Goal: Task Accomplishment & Management: Use online tool/utility

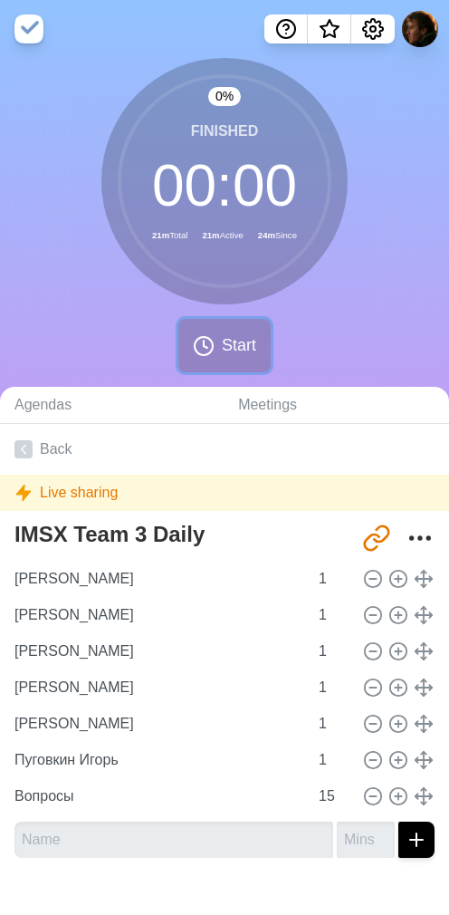
click at [234, 346] on span "Start" at bounding box center [239, 345] width 34 height 24
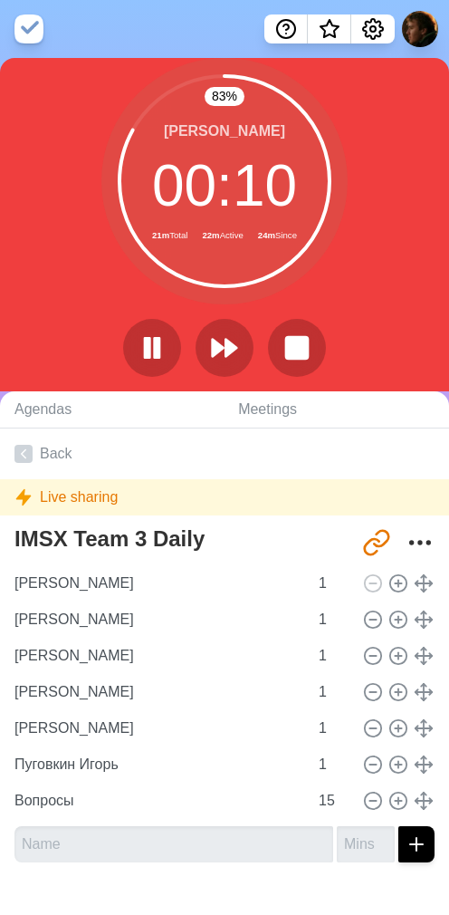
click at [340, 283] on div "[PERSON_NAME] 00 : 10 21m Total 22m Active 24m Since" at bounding box center [224, 181] width 246 height 246
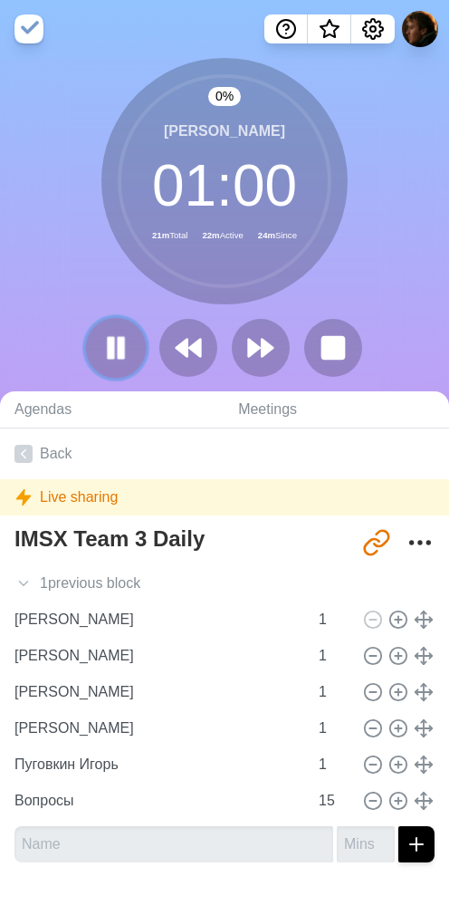
click at [105, 342] on icon at bounding box center [116, 347] width 31 height 31
click at [80, 309] on div "2 % [PERSON_NAME] 00 : 59 21m Total 22m Active 24m Since" at bounding box center [224, 224] width 449 height 333
click at [111, 336] on icon at bounding box center [116, 347] width 31 height 31
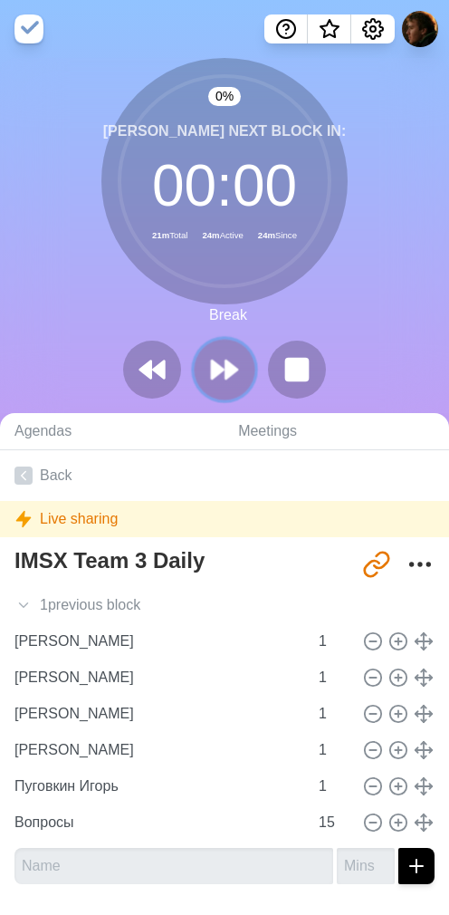
click at [221, 366] on icon at bounding box center [224, 369] width 31 height 31
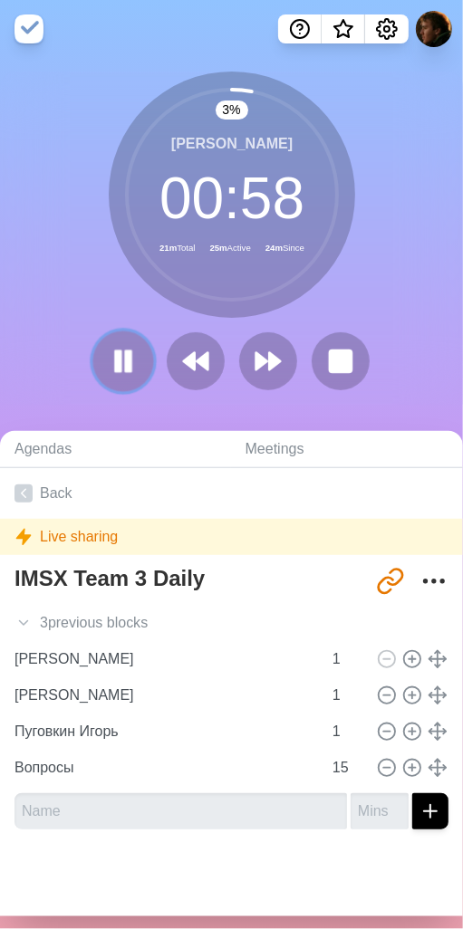
click at [125, 352] on rect at bounding box center [127, 360] width 5 height 20
click at [114, 352] on polygon at bounding box center [123, 361] width 18 height 23
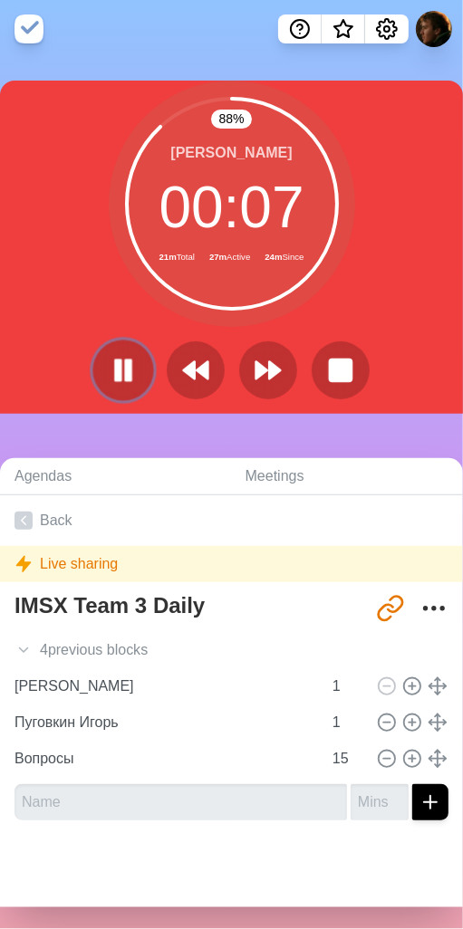
click at [127, 375] on icon at bounding box center [123, 370] width 31 height 31
click at [114, 362] on polygon at bounding box center [123, 370] width 18 height 23
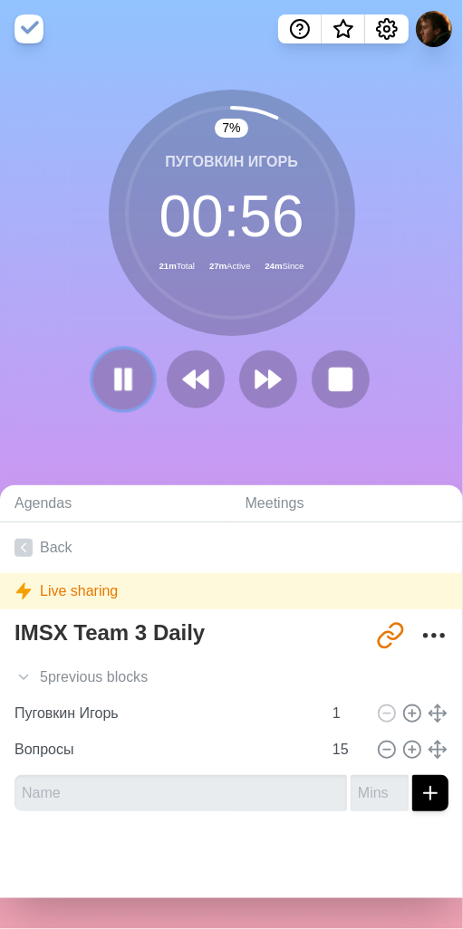
click at [116, 385] on icon at bounding box center [123, 379] width 31 height 31
click at [108, 379] on icon at bounding box center [123, 379] width 31 height 31
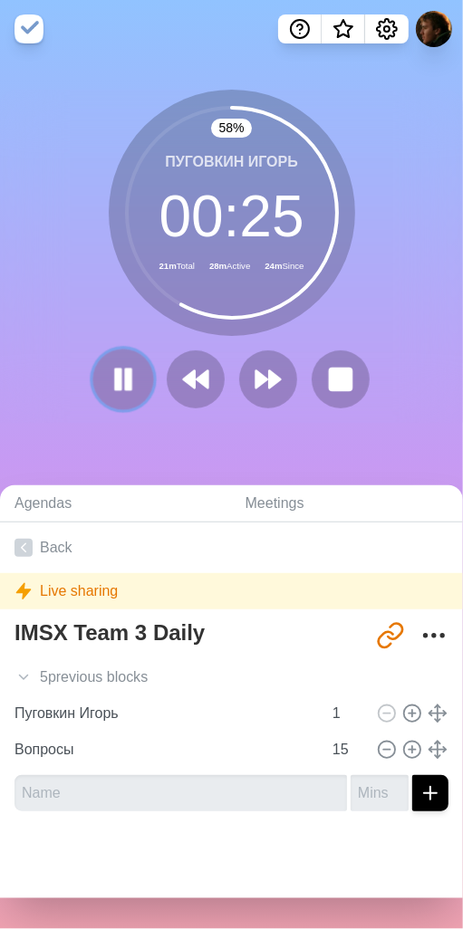
click at [115, 385] on rect at bounding box center [117, 379] width 5 height 20
click at [114, 370] on polygon at bounding box center [123, 379] width 18 height 23
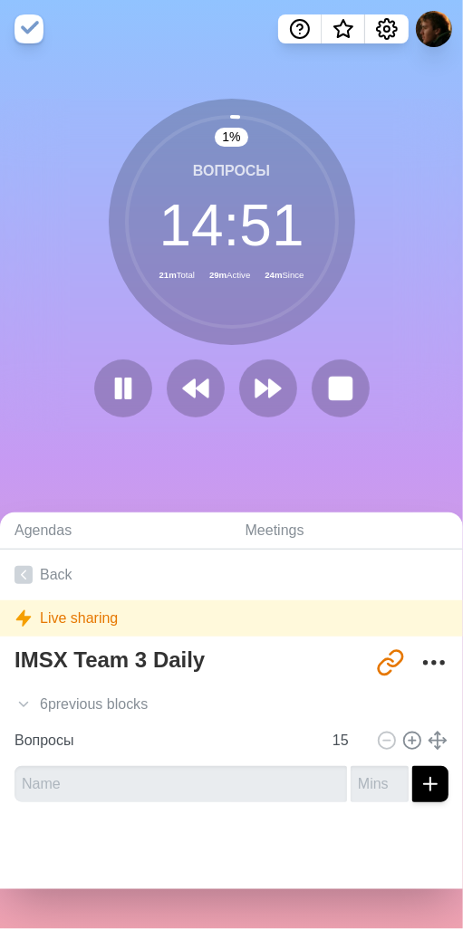
click at [264, 468] on div "1 % Вопросы 14 : 51 21m Total 29m Active 24m Since" at bounding box center [231, 265] width 463 height 414
